Goal: Information Seeking & Learning: Learn about a topic

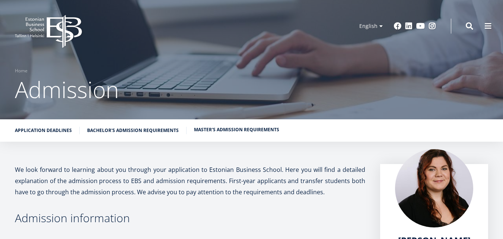
click at [212, 128] on link "Master's admission requirements" at bounding box center [236, 129] width 85 height 7
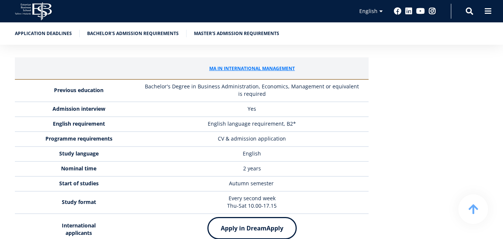
scroll to position [1750, 0]
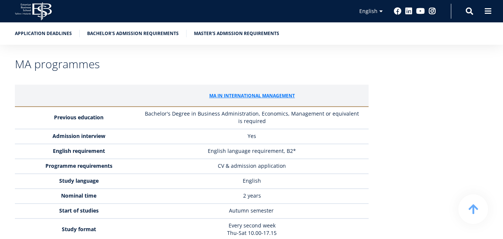
click at [99, 147] on strong "English requirement" at bounding box center [79, 150] width 52 height 7
click at [160, 144] on td "English language requirement, B2*" at bounding box center [253, 151] width 229 height 15
click at [256, 144] on td "English language requirement, B2*" at bounding box center [253, 151] width 229 height 15
click at [278, 144] on td "English language requirement, B2*" at bounding box center [253, 151] width 229 height 15
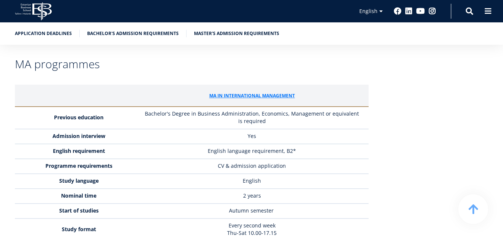
drag, startPoint x: 250, startPoint y: 111, endPoint x: 245, endPoint y: 111, distance: 4.9
click at [249, 144] on td "English language requirement, B2*" at bounding box center [253, 151] width 229 height 15
drag, startPoint x: 141, startPoint y: 114, endPoint x: 102, endPoint y: 106, distance: 39.2
click at [139, 144] on td "English language requirement, B2*" at bounding box center [253, 151] width 229 height 15
click at [72, 147] on strong "English requirement" at bounding box center [79, 150] width 52 height 7
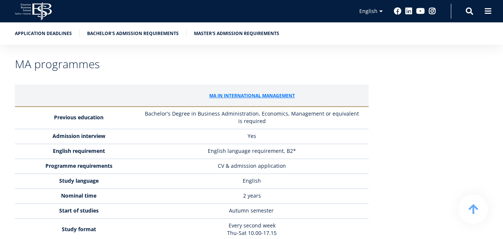
click at [70, 147] on strong "English requirement" at bounding box center [79, 150] width 52 height 7
click at [240, 144] on td "English language requirement, B2*" at bounding box center [253, 151] width 229 height 15
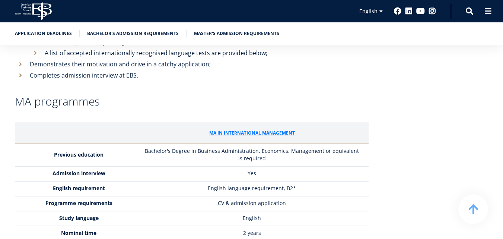
scroll to position [1862, 0]
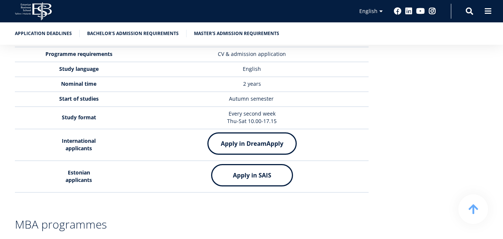
click at [250, 132] on img at bounding box center [251, 143] width 89 height 22
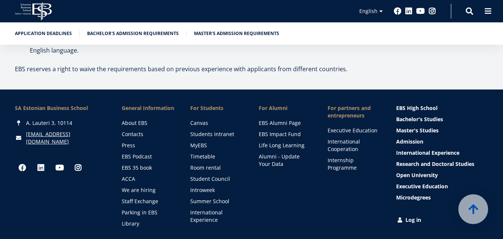
scroll to position [2597, 0]
